Goal: Information Seeking & Learning: Learn about a topic

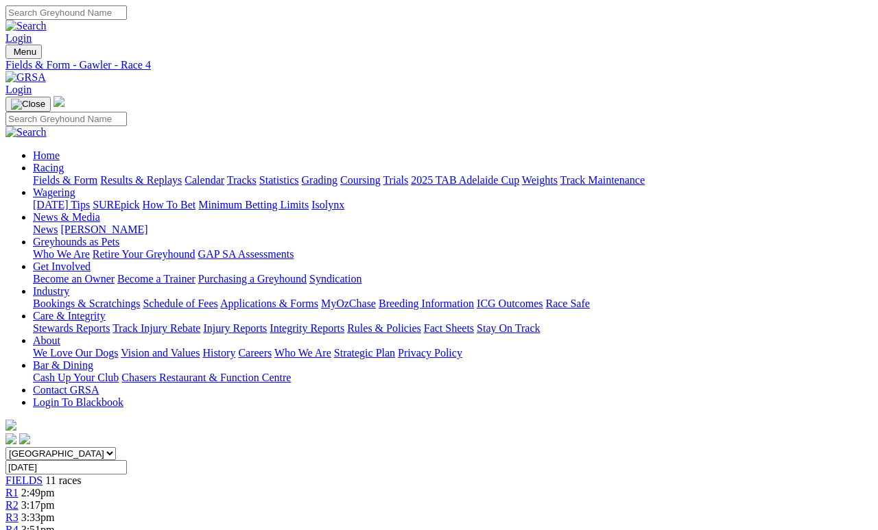
scroll to position [23, 0]
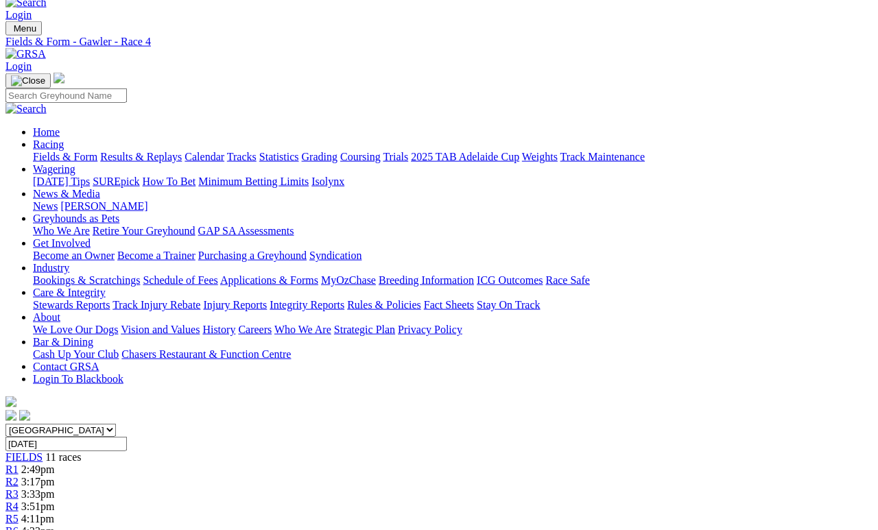
click at [69, 151] on link "Fields & Form" at bounding box center [65, 157] width 64 height 12
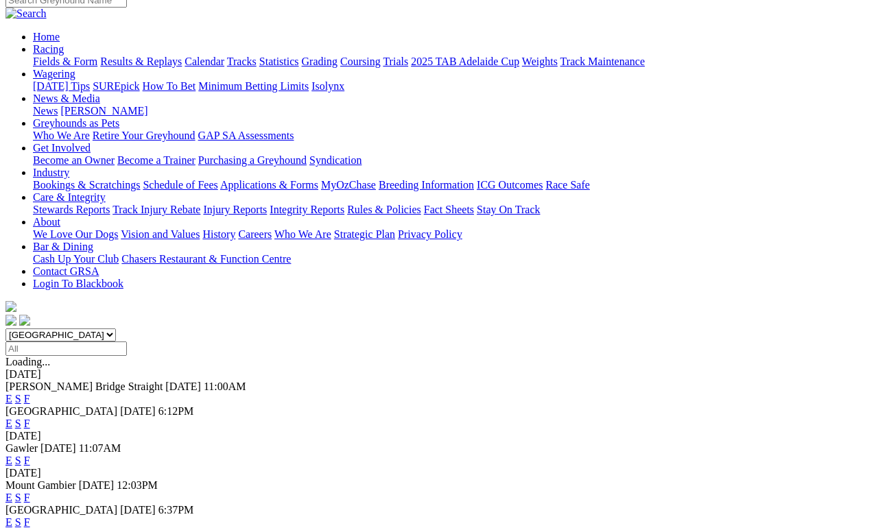
scroll to position [119, 0]
click at [30, 418] on link "F" at bounding box center [27, 424] width 6 height 12
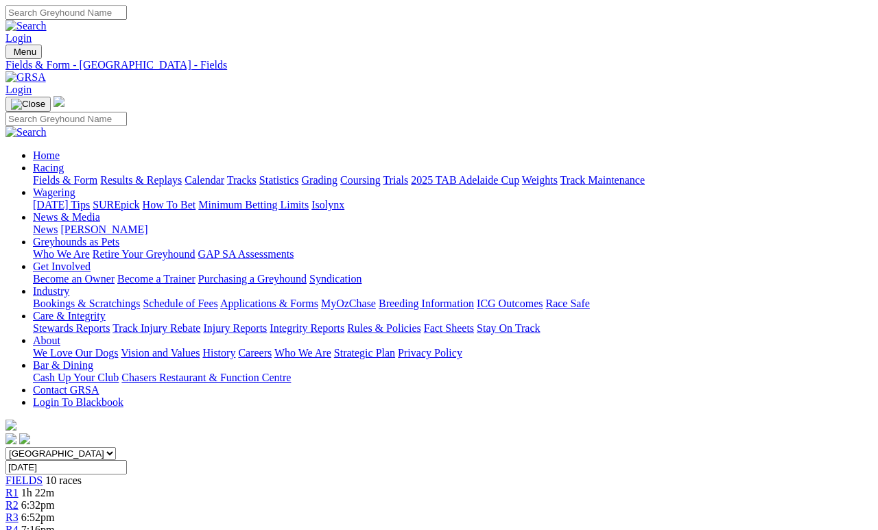
click at [74, 174] on link "Fields & Form" at bounding box center [65, 180] width 64 height 12
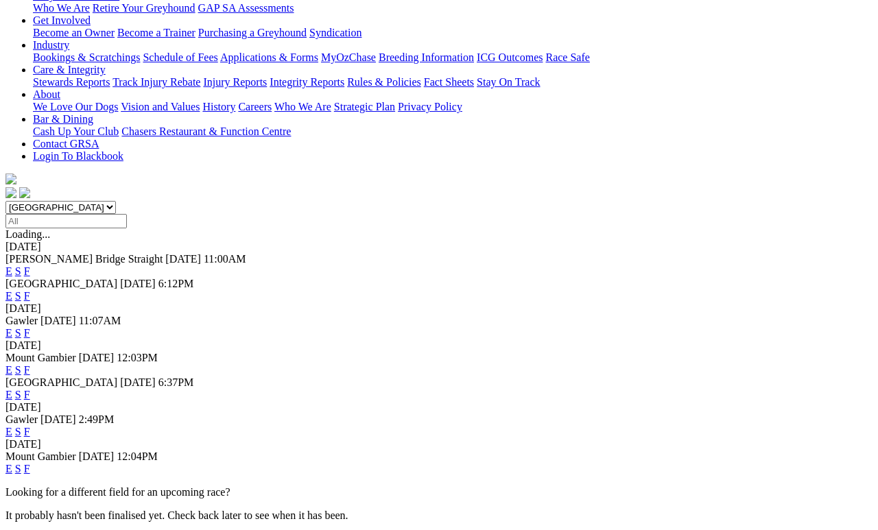
scroll to position [246, 0]
click at [30, 389] on link "F" at bounding box center [27, 395] width 6 height 12
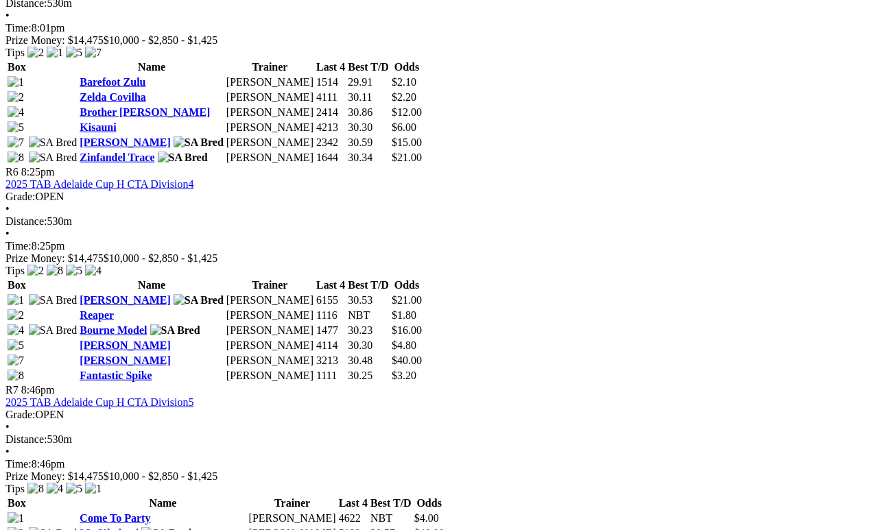
scroll to position [1704, 0]
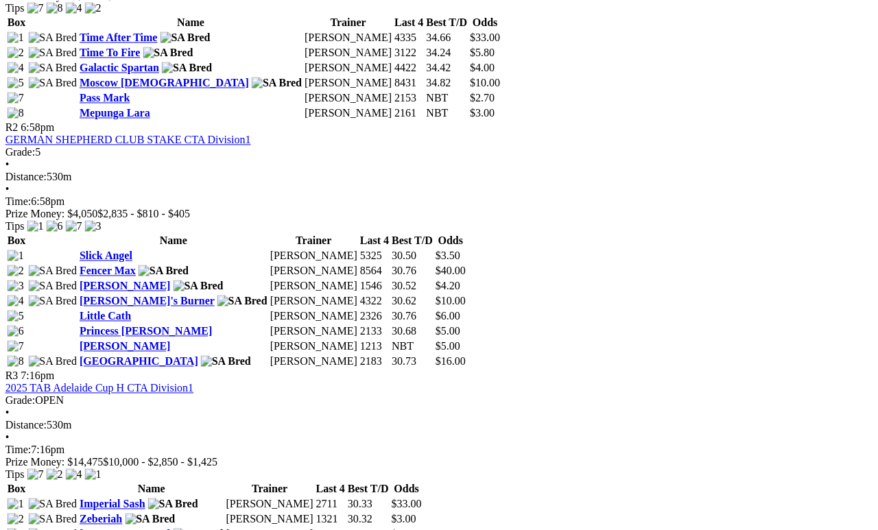
scroll to position [824, 1]
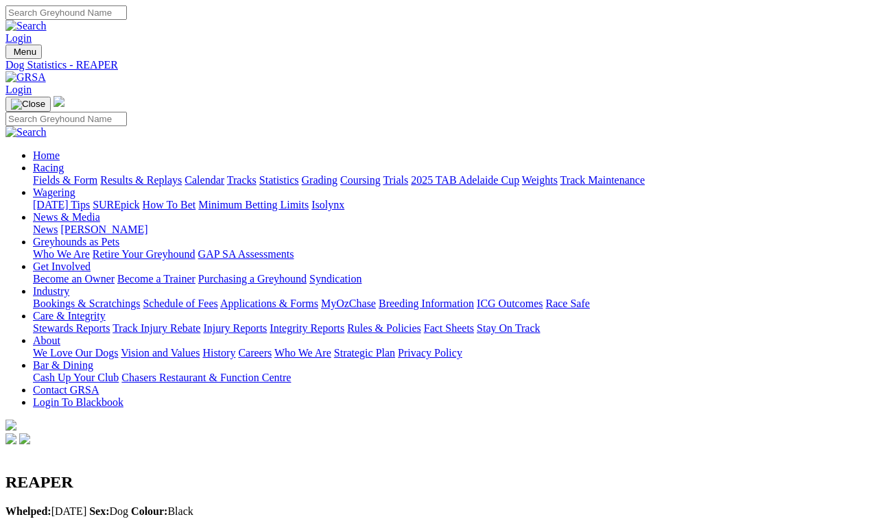
click at [73, 174] on link "Fields & Form" at bounding box center [65, 180] width 64 height 12
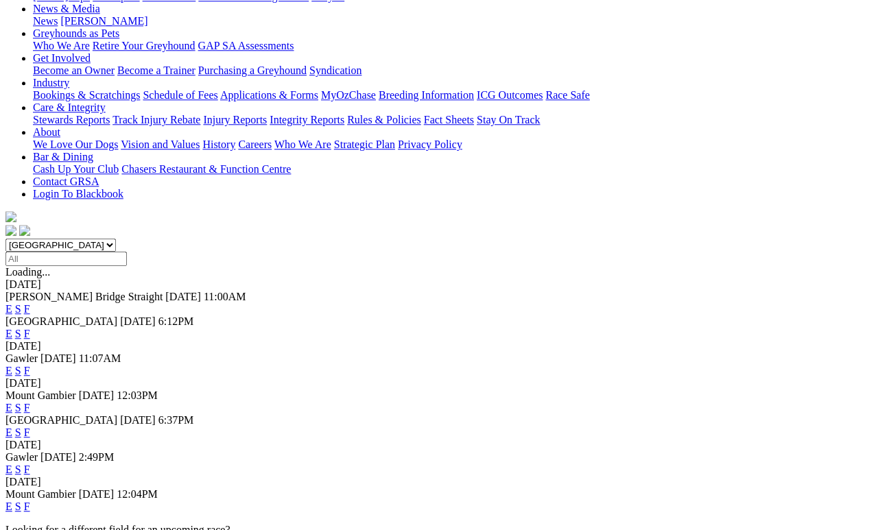
scroll to position [209, 0]
click at [30, 464] on link "F" at bounding box center [27, 470] width 6 height 12
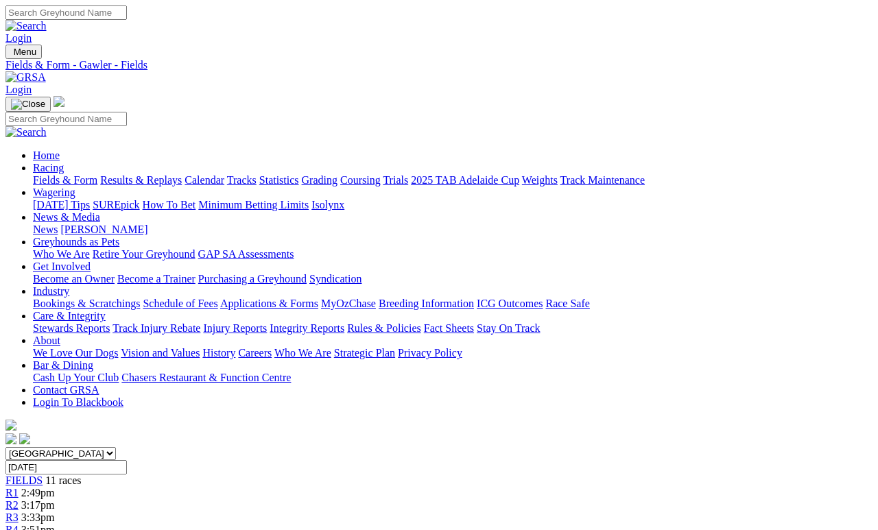
click at [100, 211] on link "News & Media" at bounding box center [66, 217] width 67 height 12
click at [58, 224] on link "News" at bounding box center [45, 230] width 25 height 12
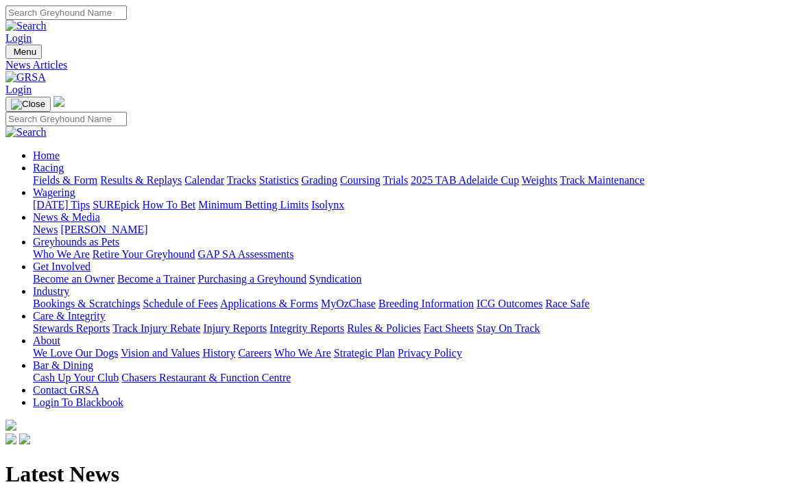
click at [64, 162] on link "Racing" at bounding box center [48, 168] width 31 height 12
